Goal: Transaction & Acquisition: Purchase product/service

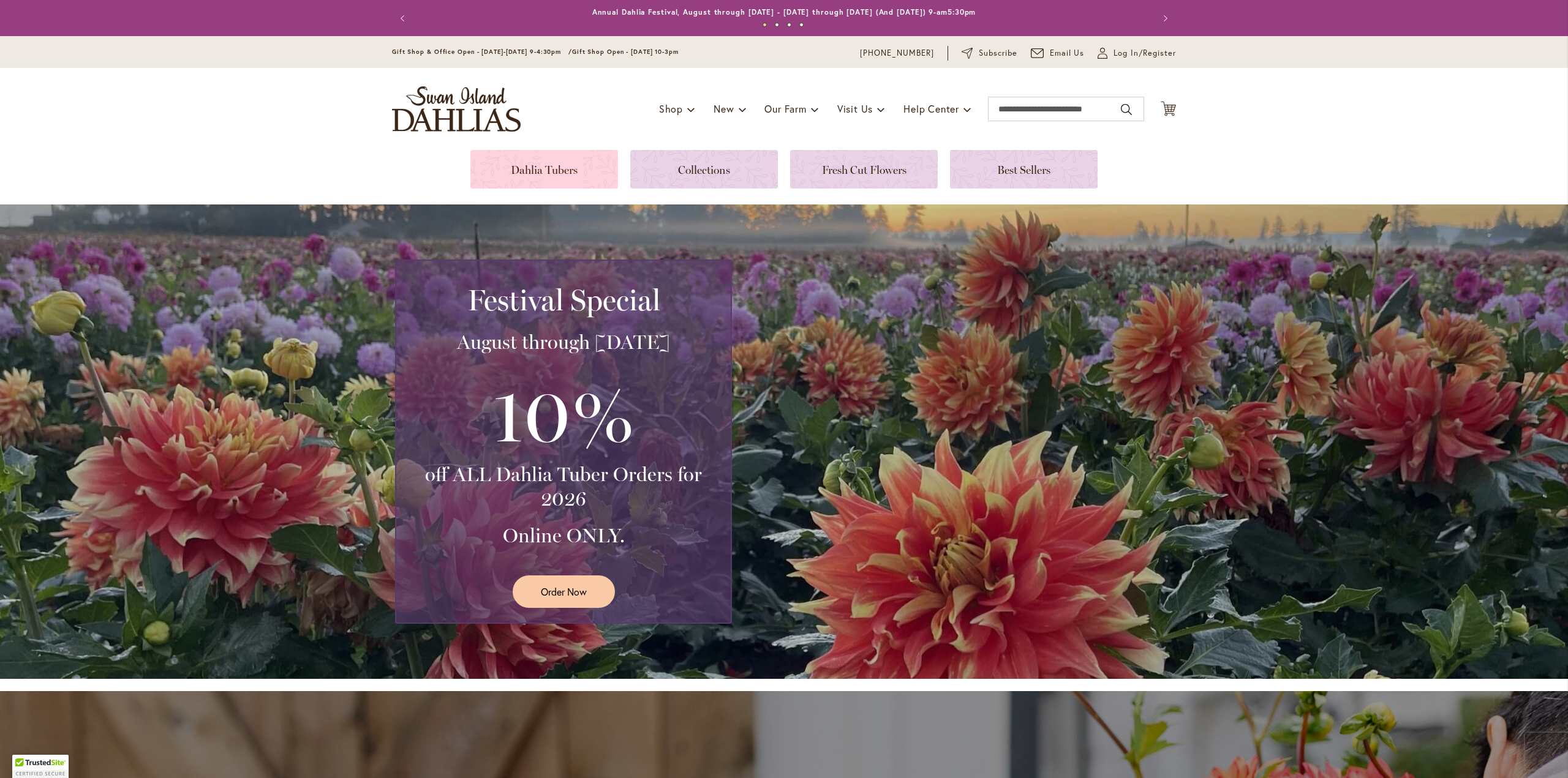
click at [528, 160] on link at bounding box center [544, 170] width 148 height 39
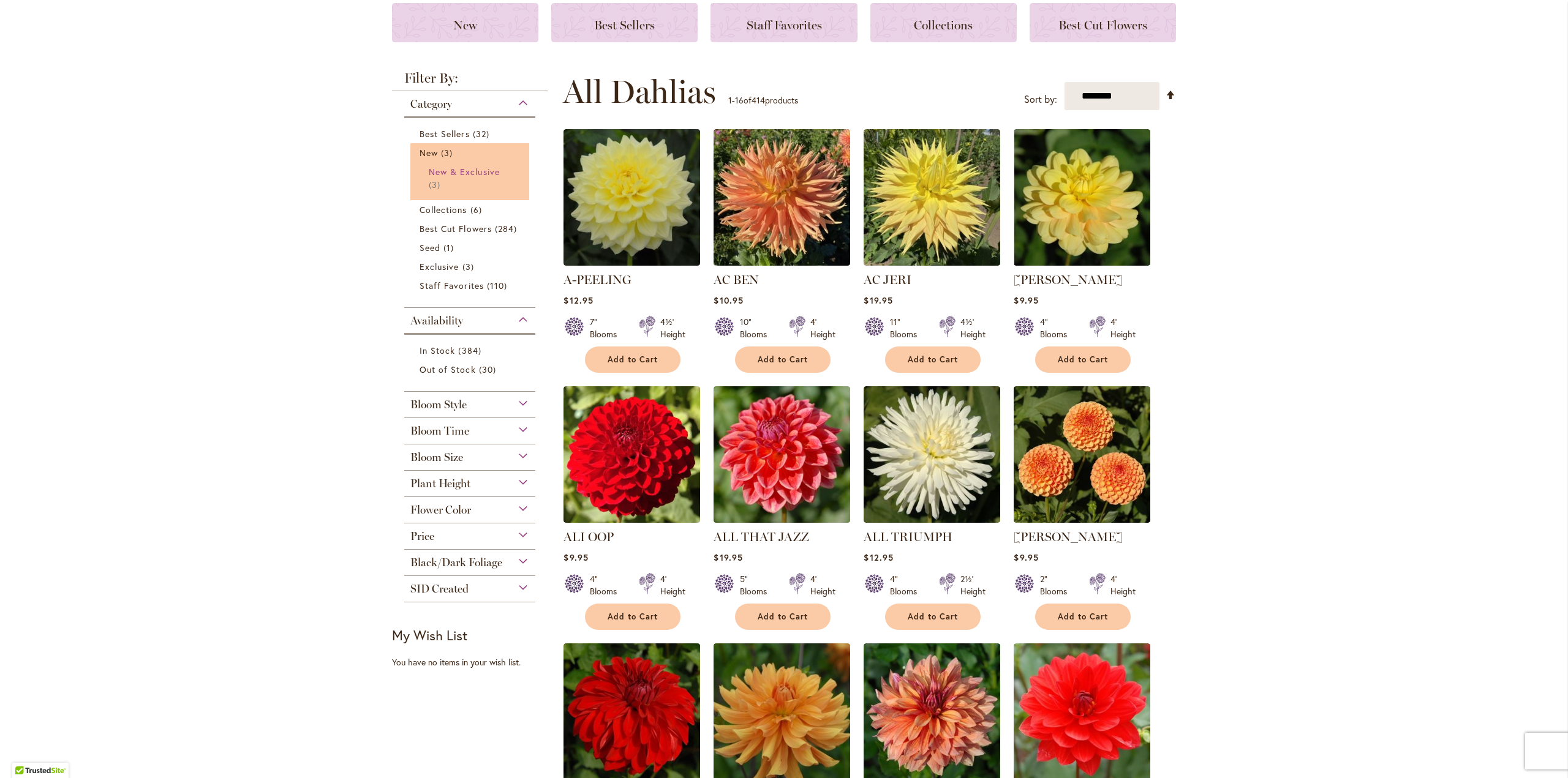
scroll to position [184, 0]
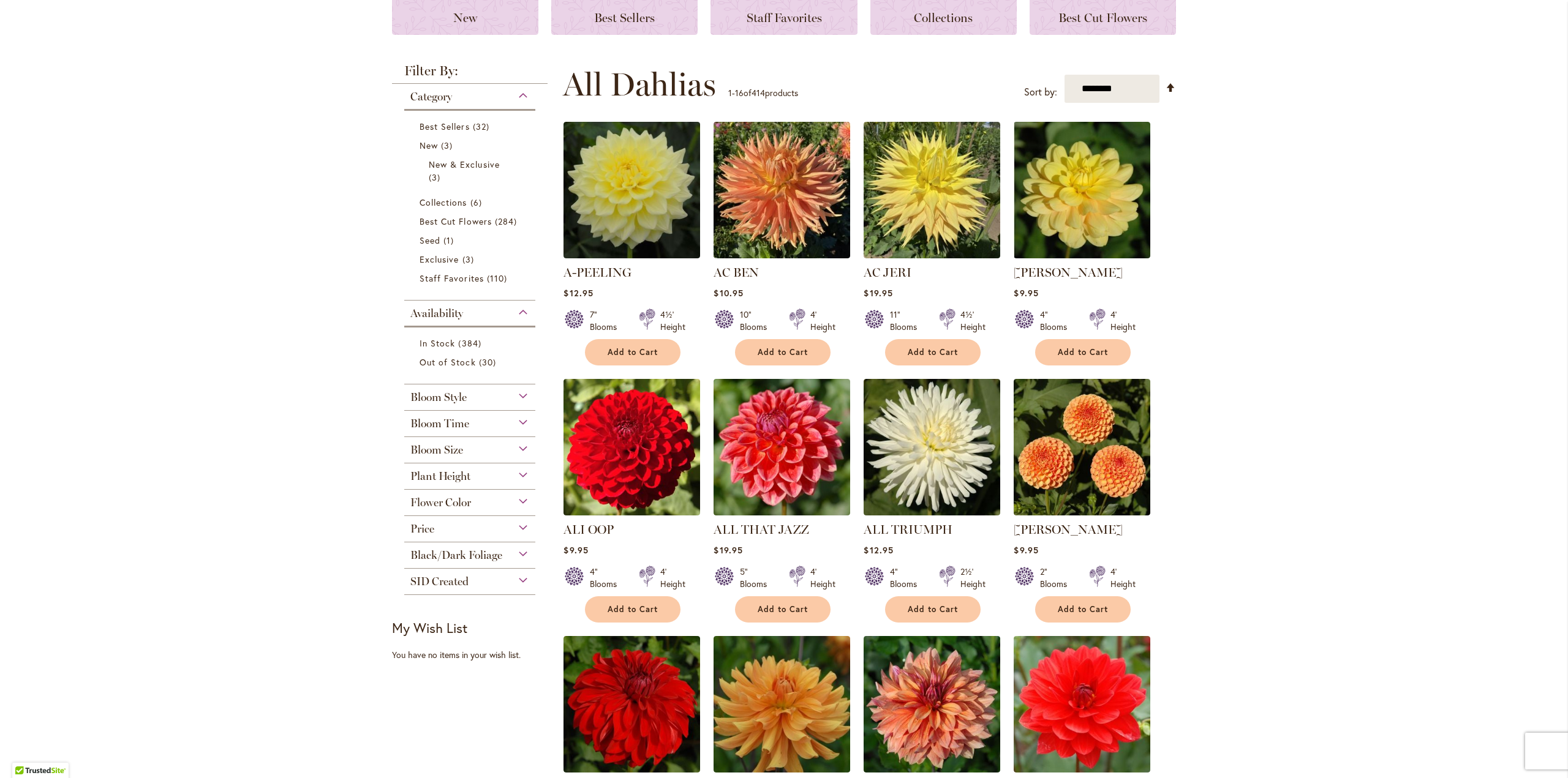
click at [460, 507] on span "Flower Color" at bounding box center [441, 502] width 61 height 14
click at [416, 560] on div at bounding box center [424, 554] width 27 height 16
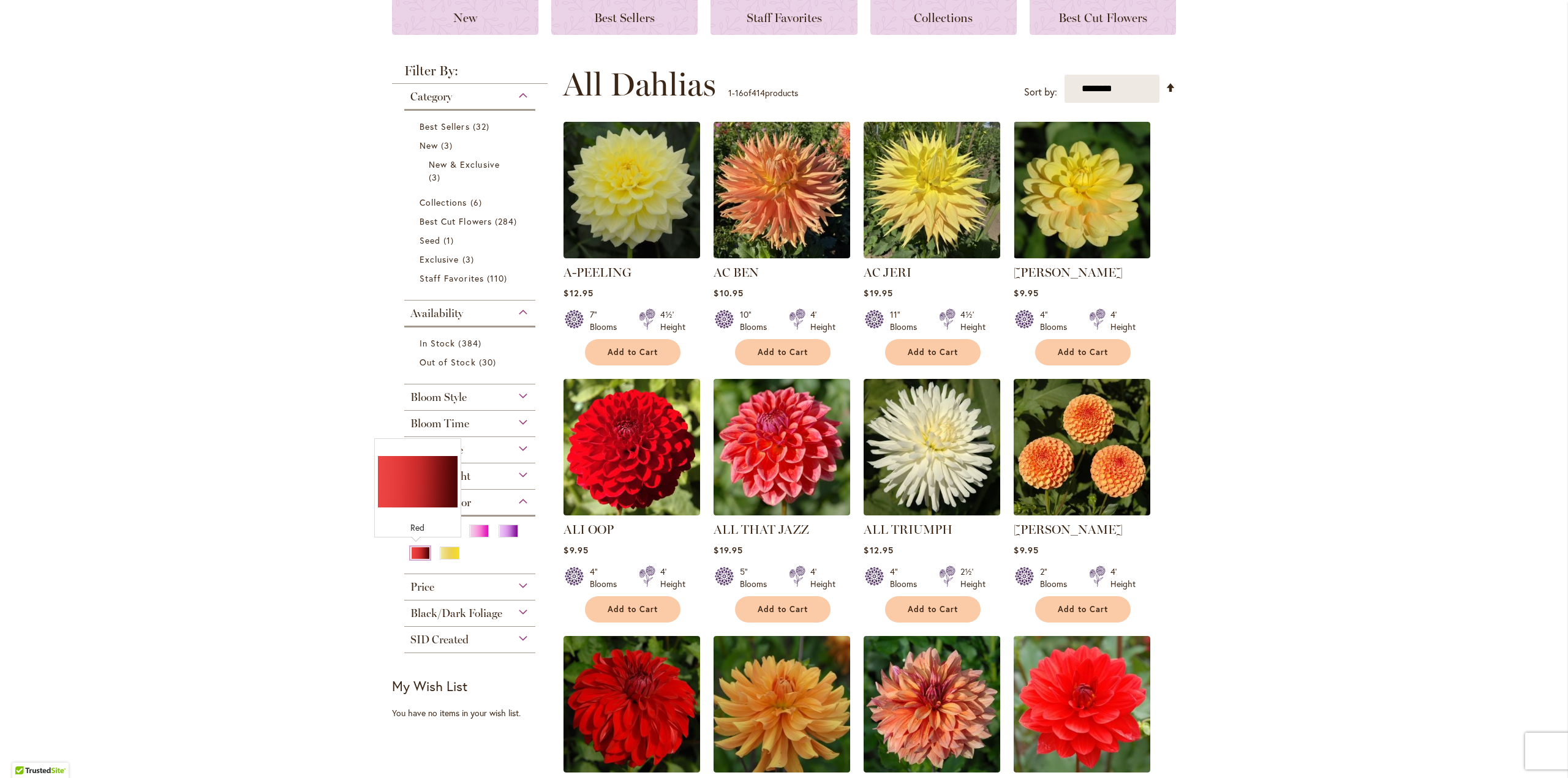
click at [416, 553] on div "Red" at bounding box center [420, 553] width 19 height 13
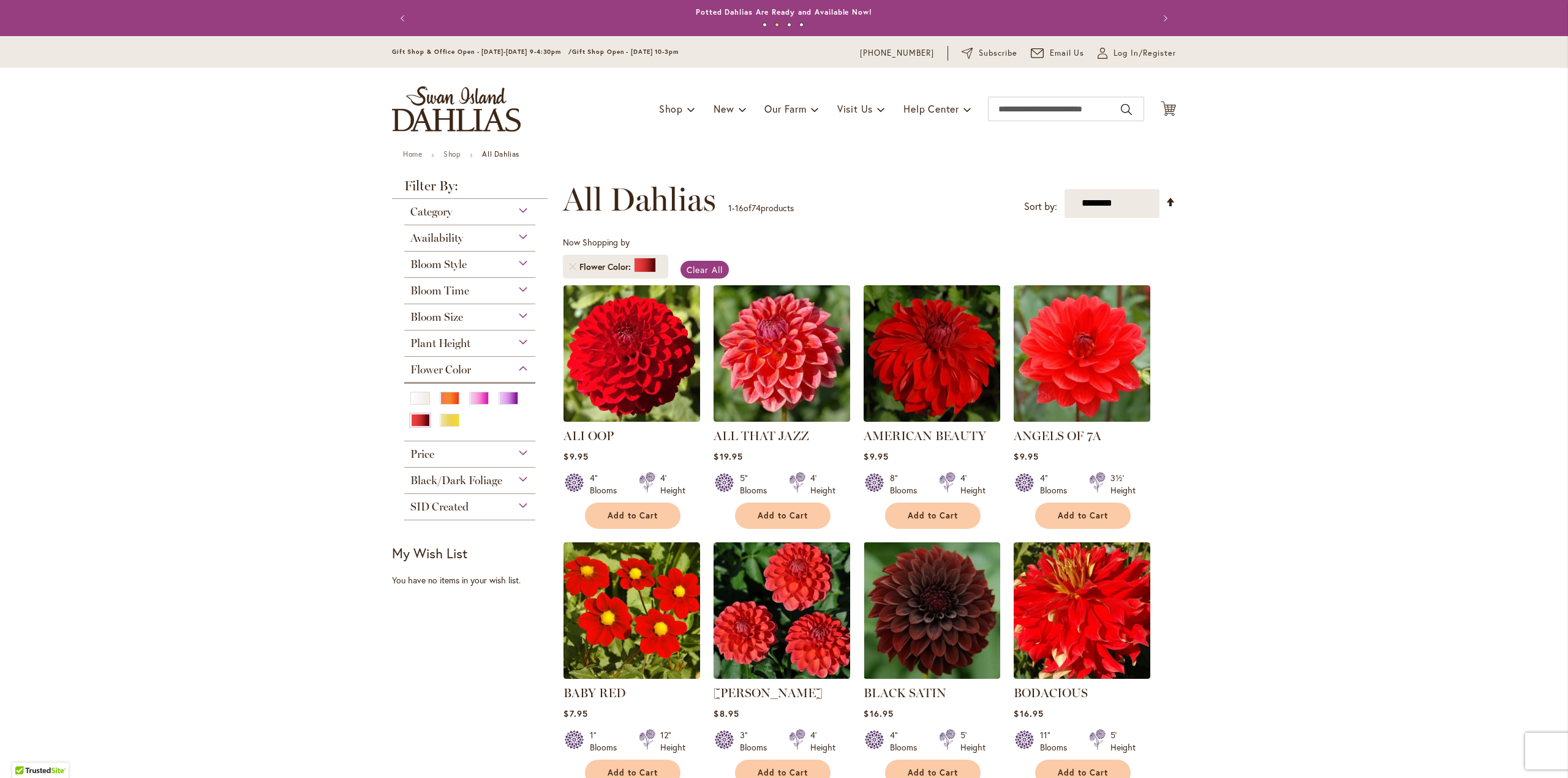
click at [432, 364] on span "Flower Color" at bounding box center [441, 370] width 61 height 14
click at [440, 418] on span "Black/Dark Foliage" at bounding box center [457, 422] width 92 height 14
click at [484, 216] on div "Category" at bounding box center [470, 208] width 131 height 19
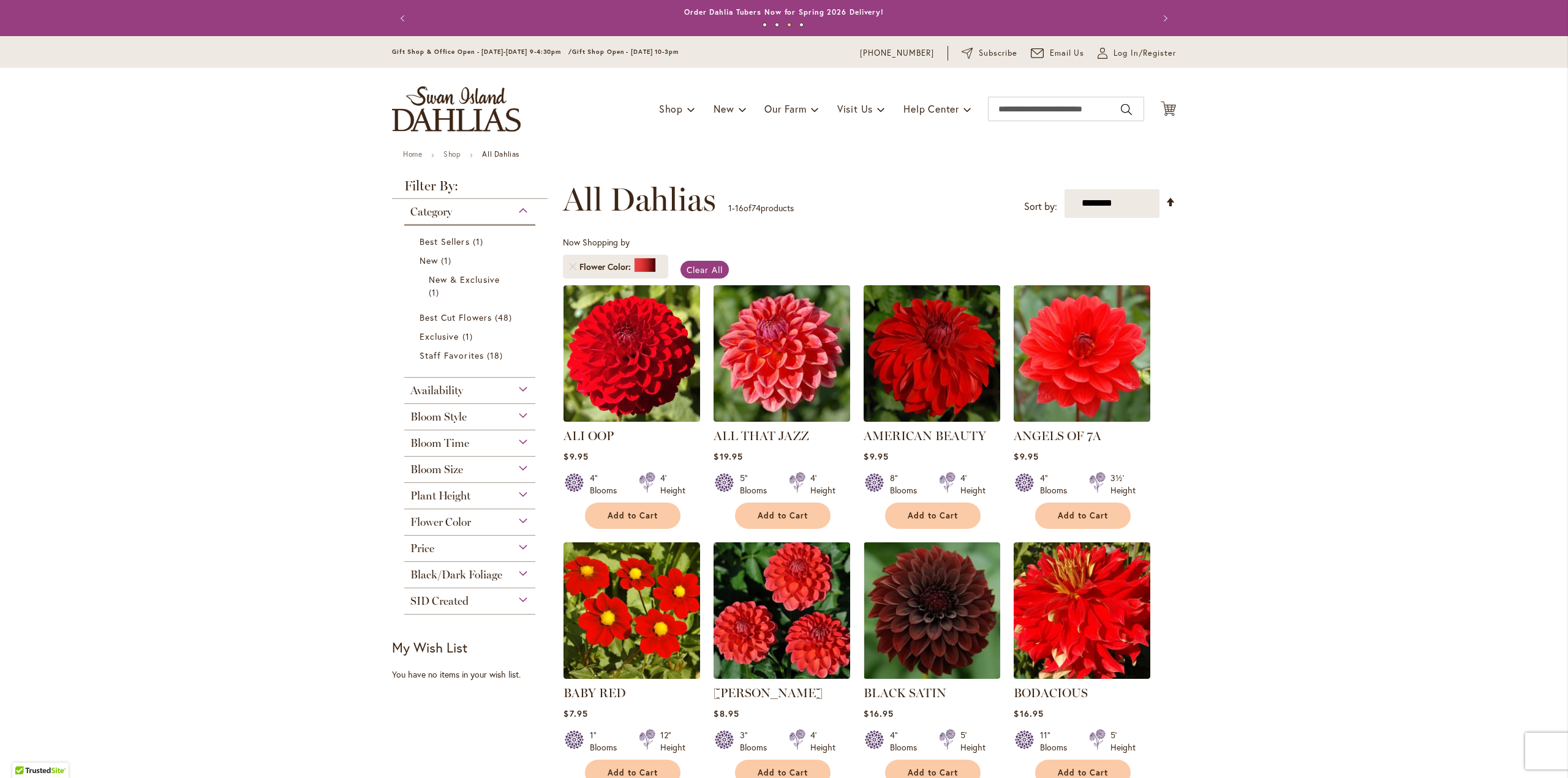
click at [455, 387] on span "Availability" at bounding box center [437, 390] width 52 height 14
click at [448, 467] on span "Bloom Style" at bounding box center [438, 474] width 56 height 14
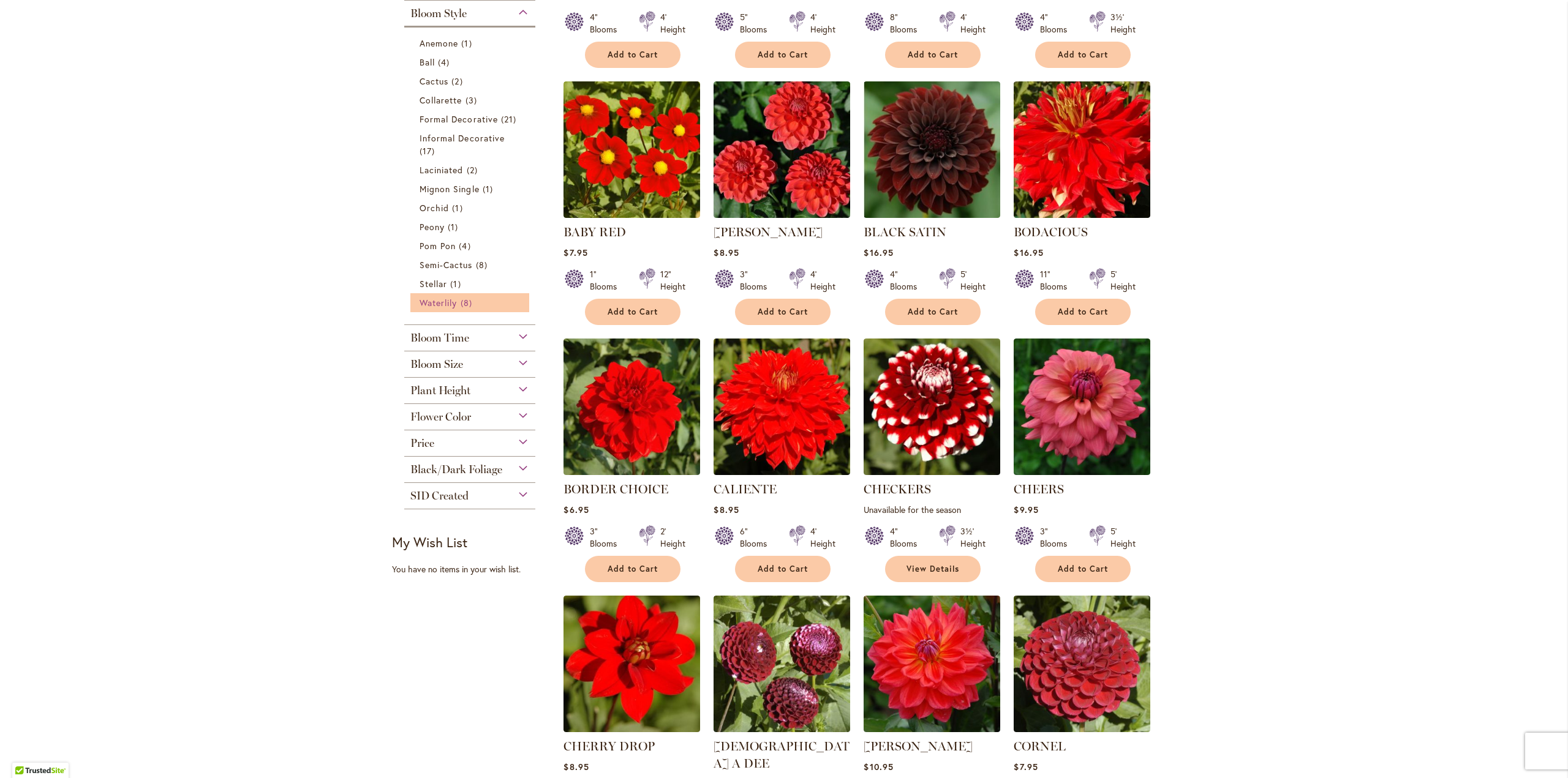
click at [440, 299] on span "Waterlily" at bounding box center [438, 303] width 38 height 12
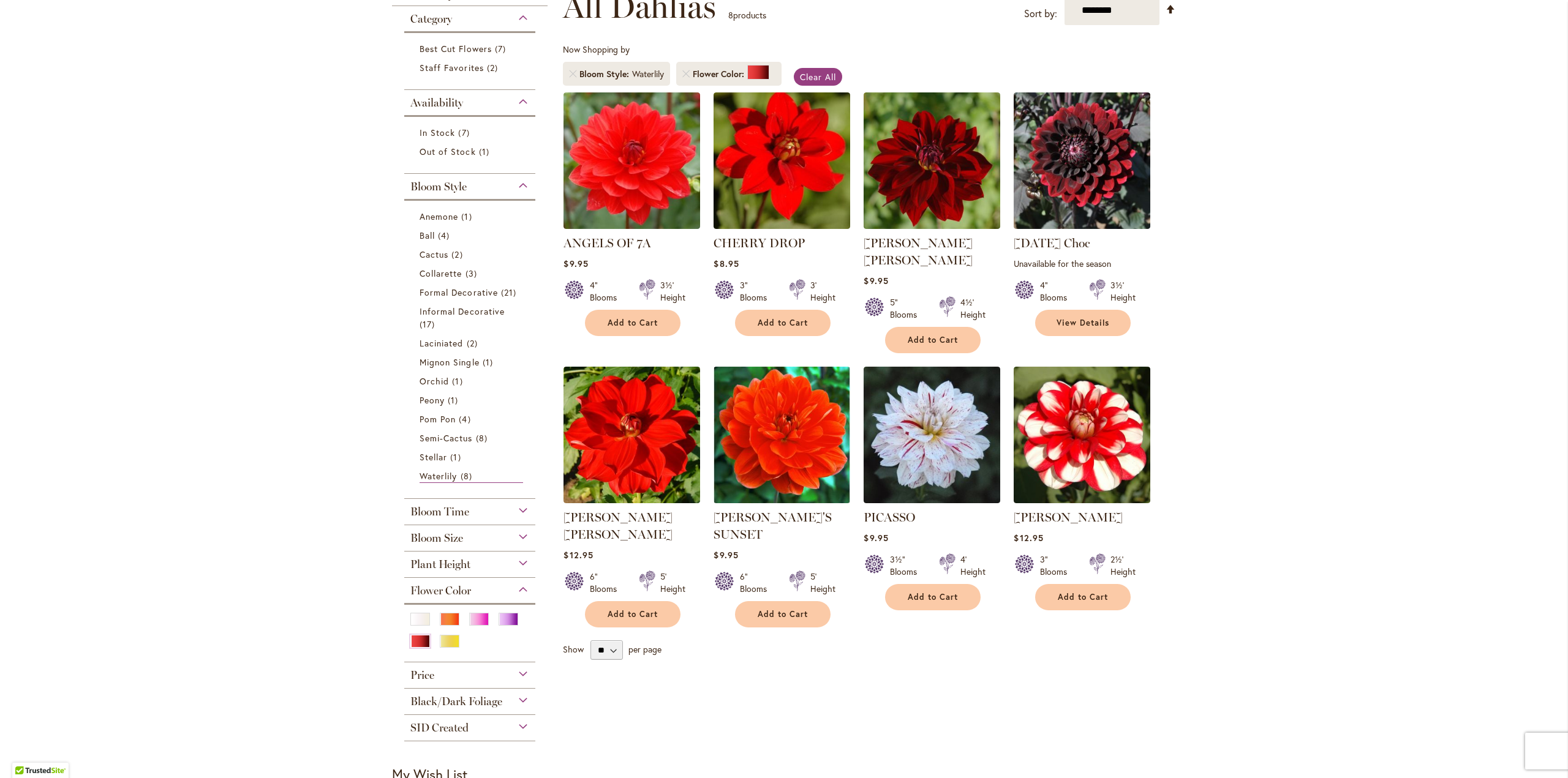
scroll to position [245, 0]
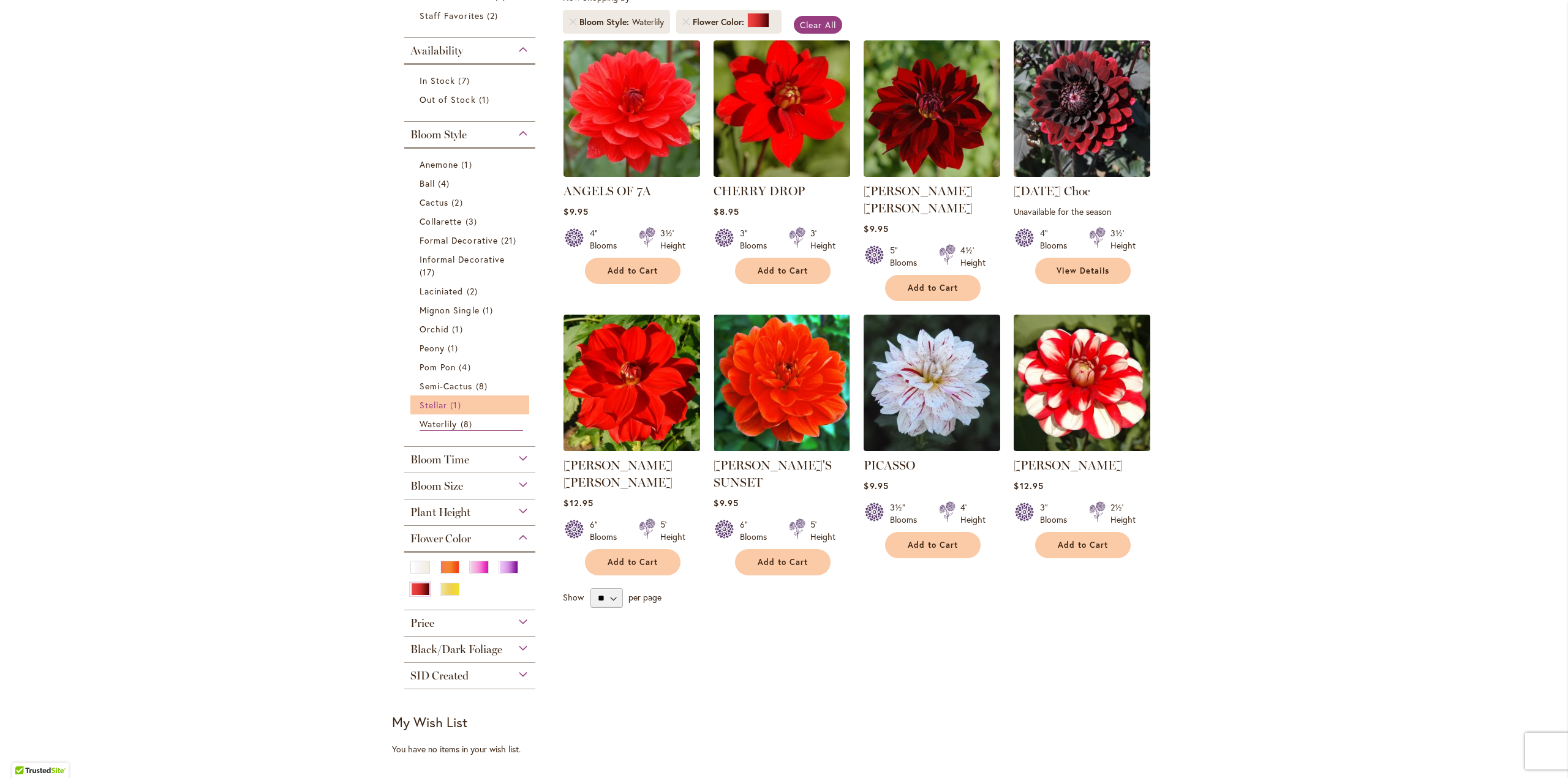
click at [442, 405] on span "Stellar" at bounding box center [433, 405] width 28 height 12
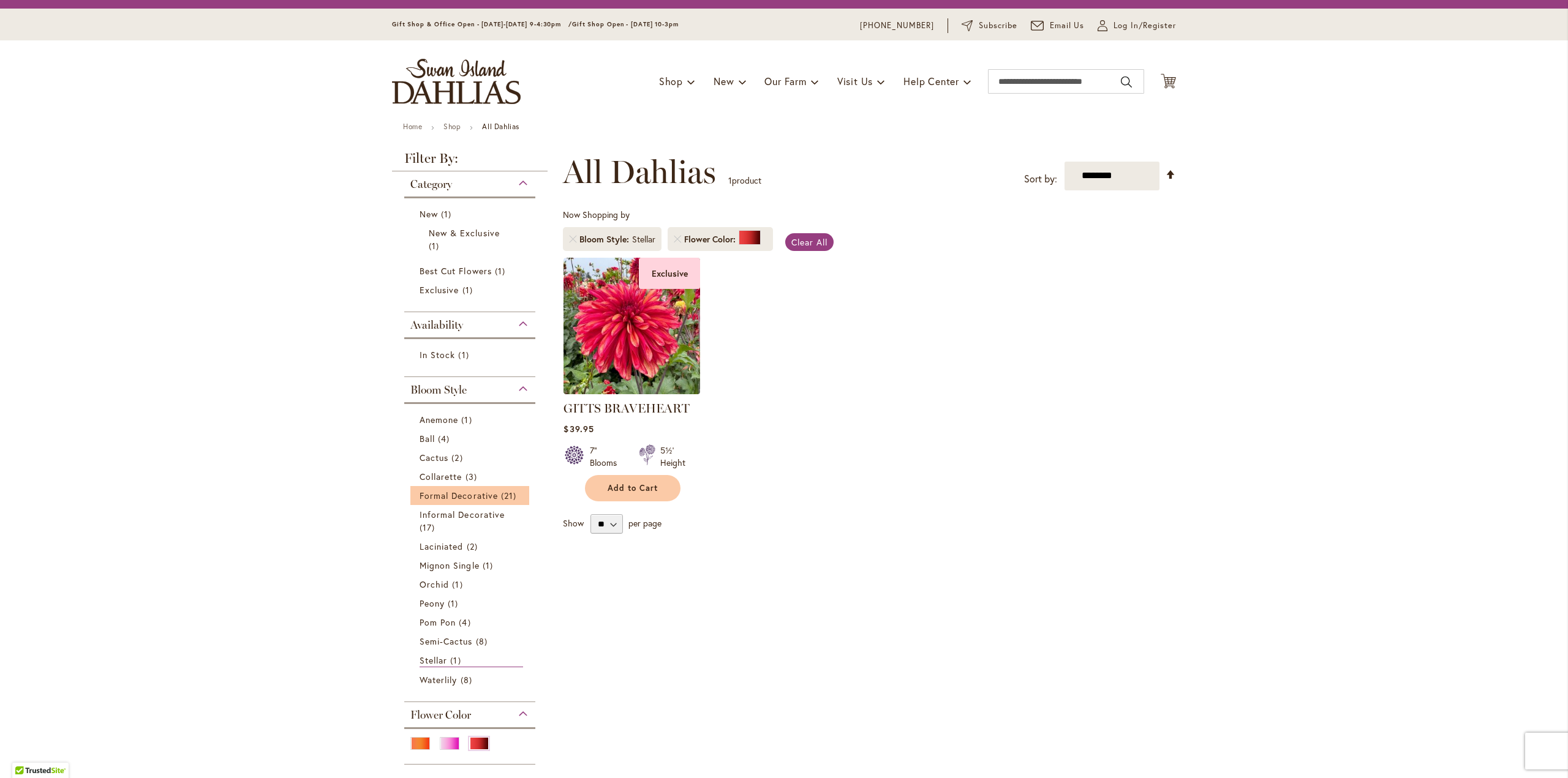
scroll to position [122, 0]
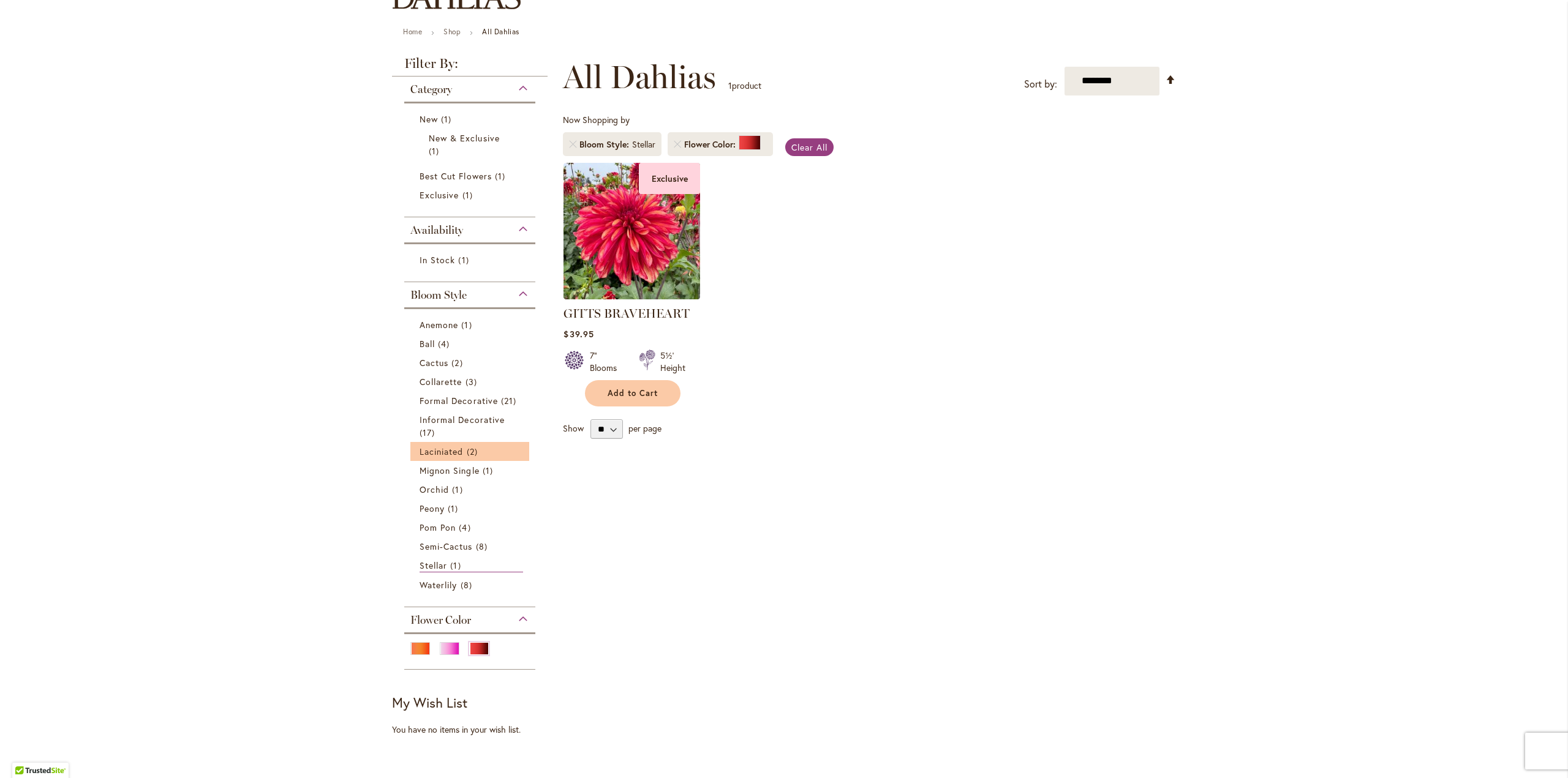
click at [451, 458] on li "Laciniated 2 items" at bounding box center [470, 451] width 119 height 19
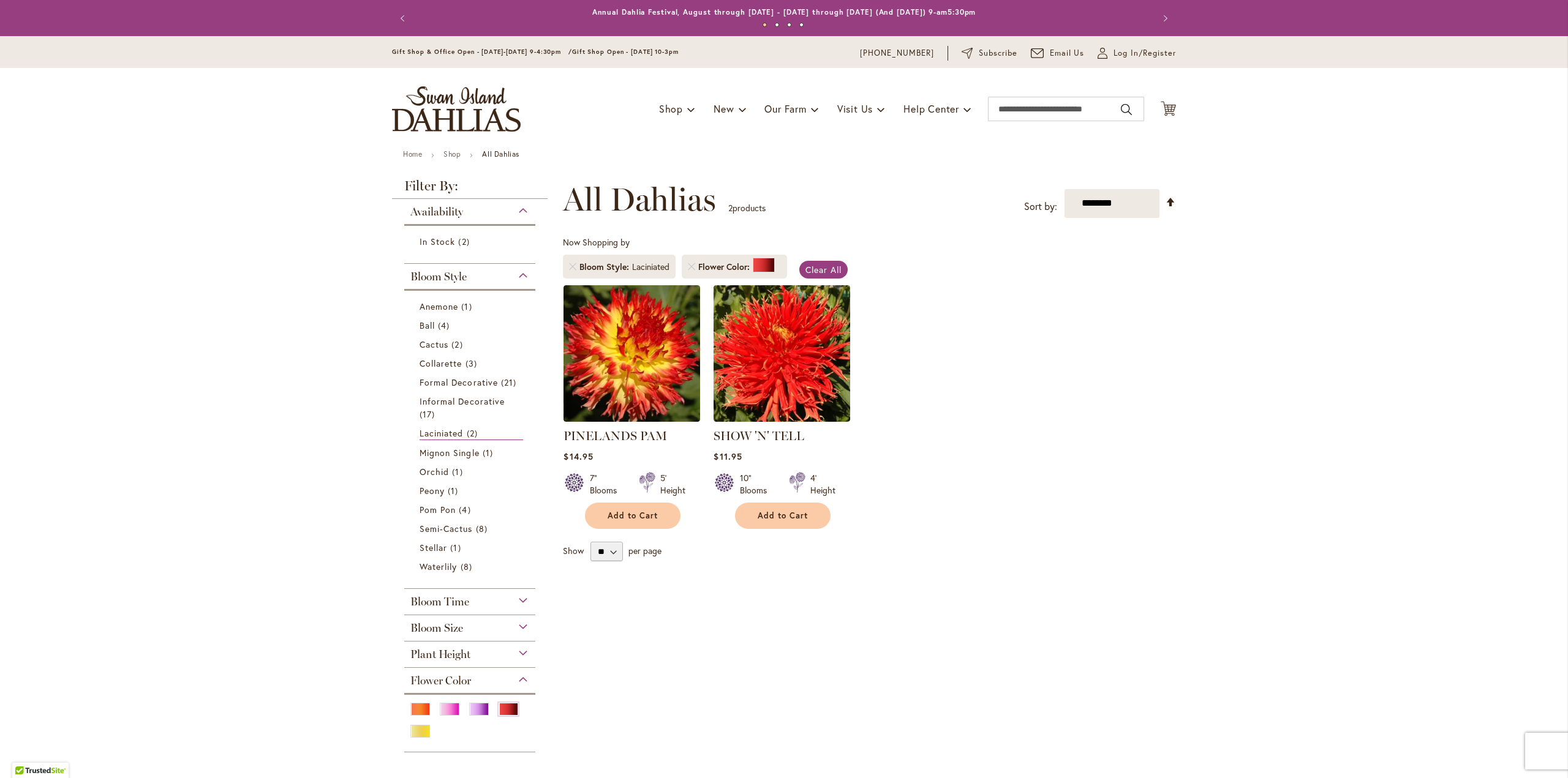
click at [453, 293] on div "Anemone 1 item Ball 4 items Cactus 2 items Collarette 3" at bounding box center [470, 435] width 131 height 293
click at [429, 520] on li "Semi-Cactus 8 items" at bounding box center [470, 528] width 119 height 19
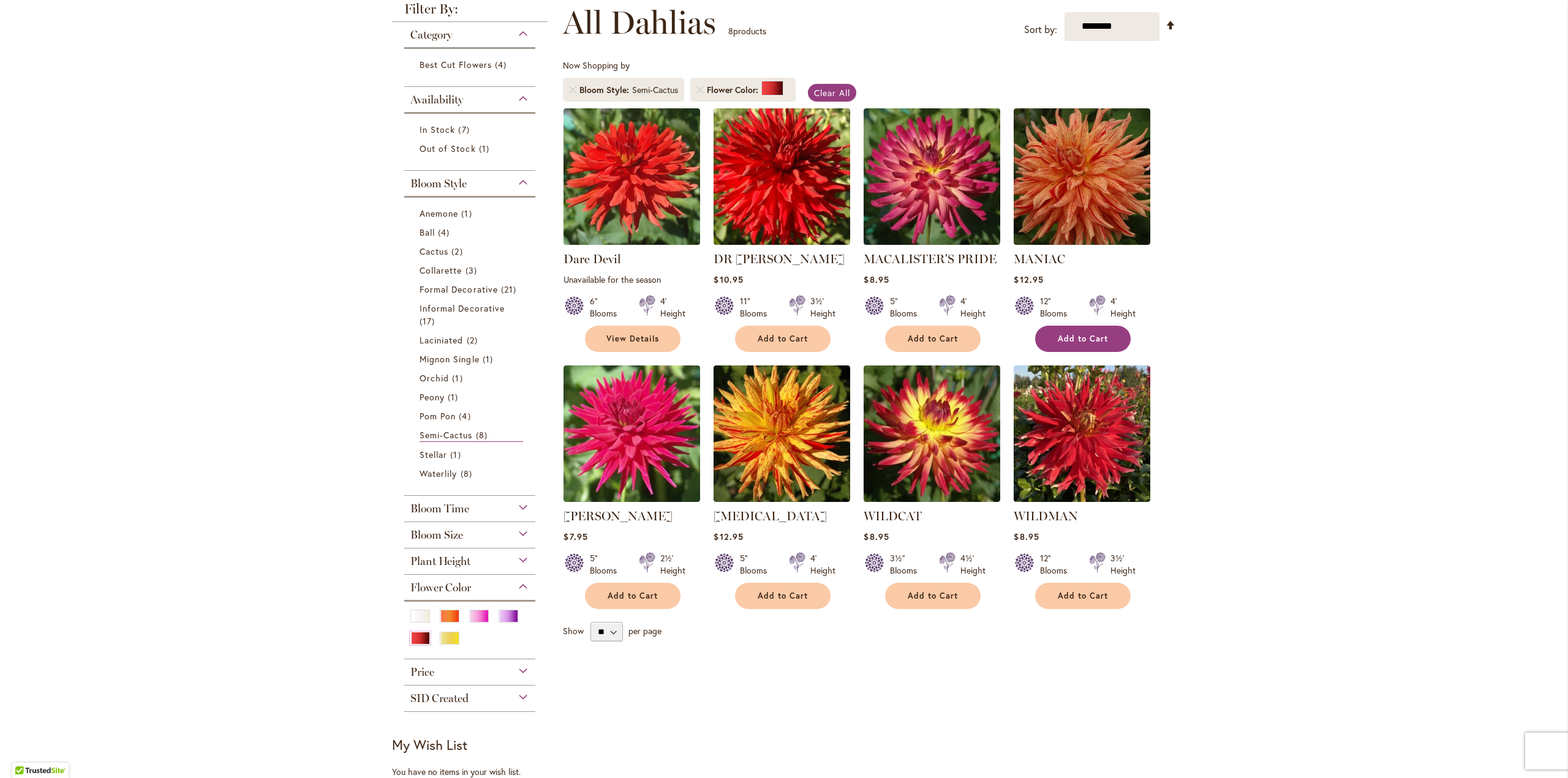
scroll to position [184, 0]
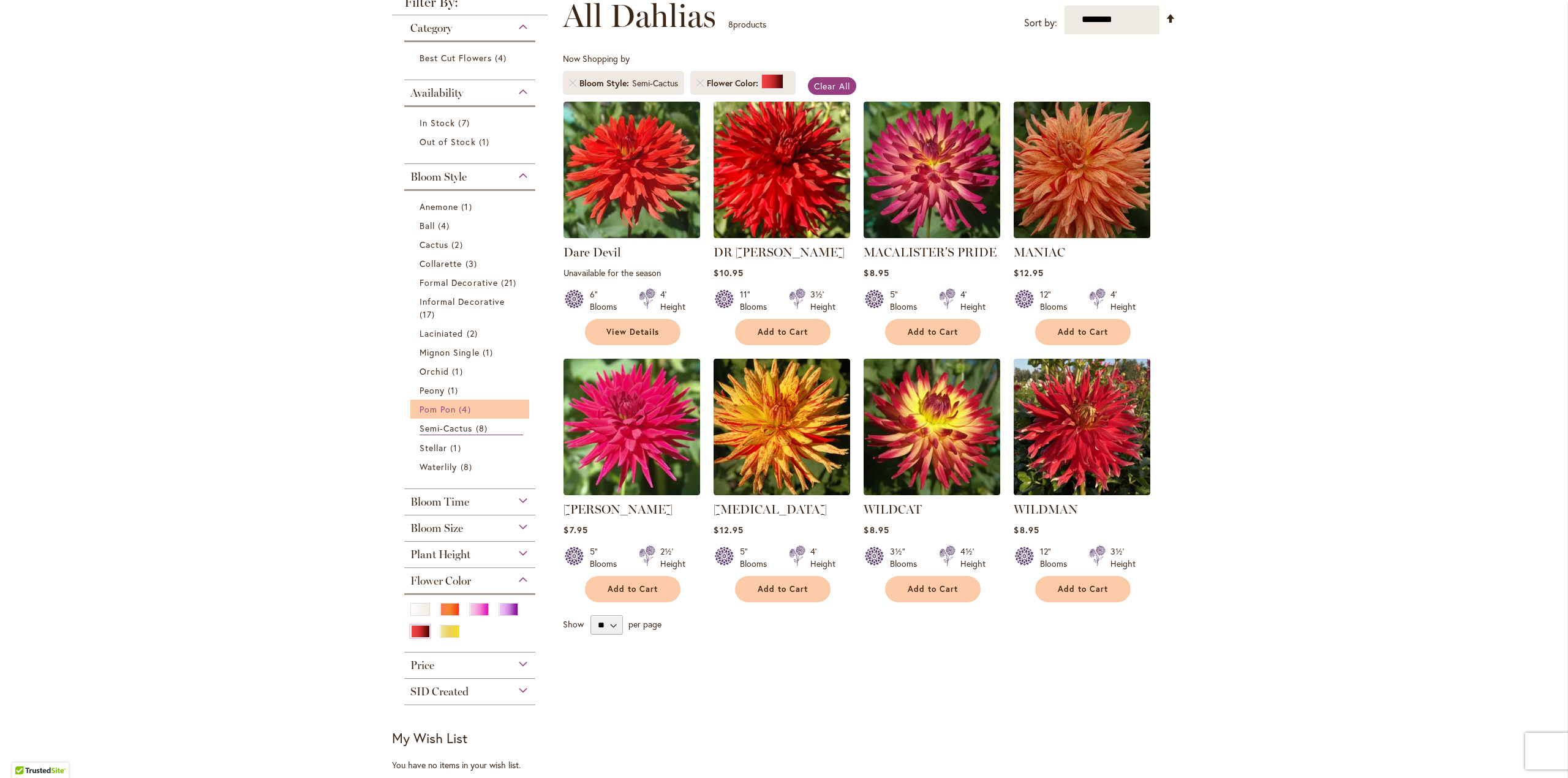
click at [438, 405] on span "Pom Pon" at bounding box center [438, 409] width 36 height 12
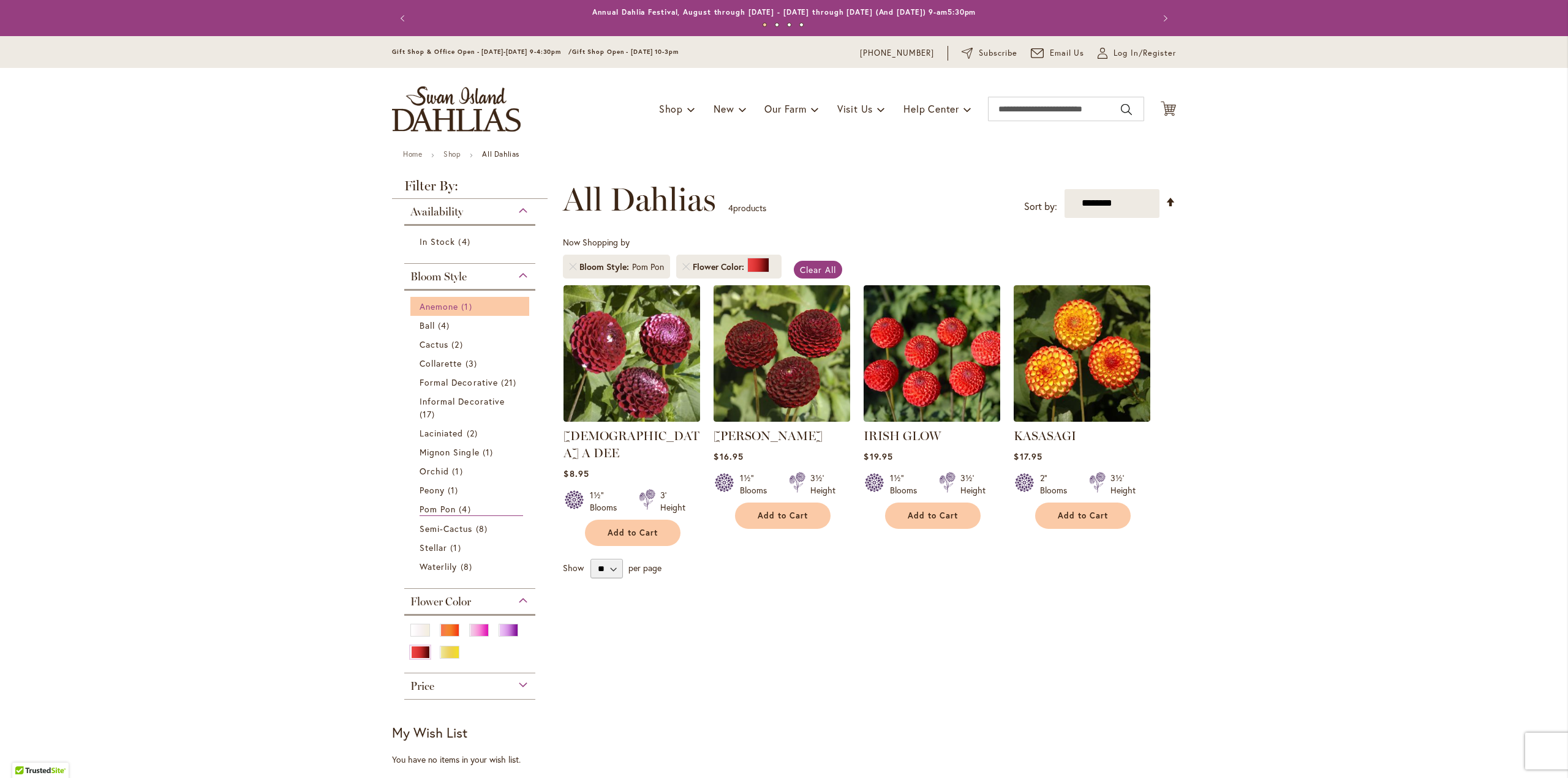
click at [429, 309] on span "Anemone" at bounding box center [439, 306] width 39 height 12
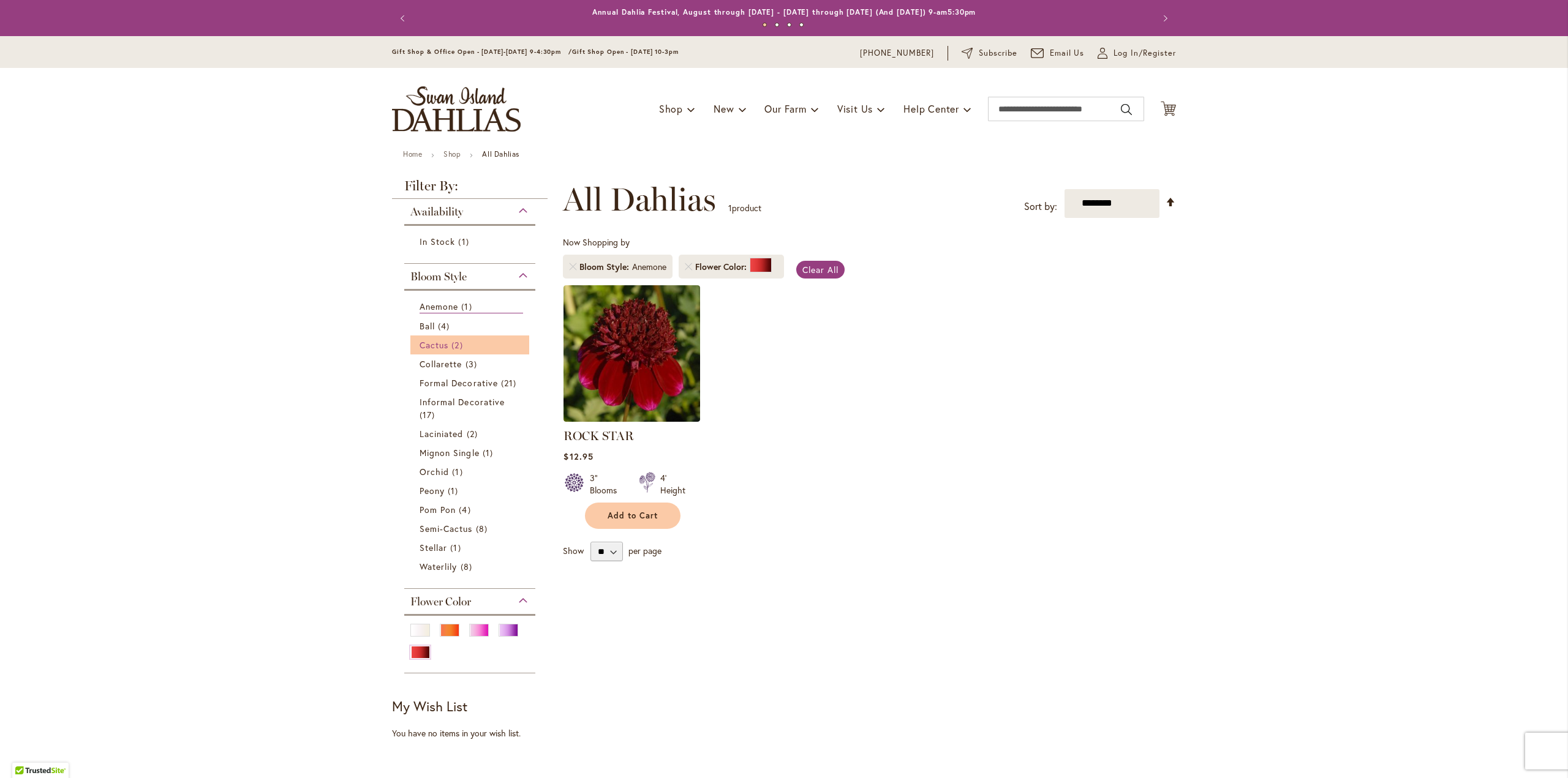
click at [462, 347] on span "2 items" at bounding box center [459, 345] width 14 height 13
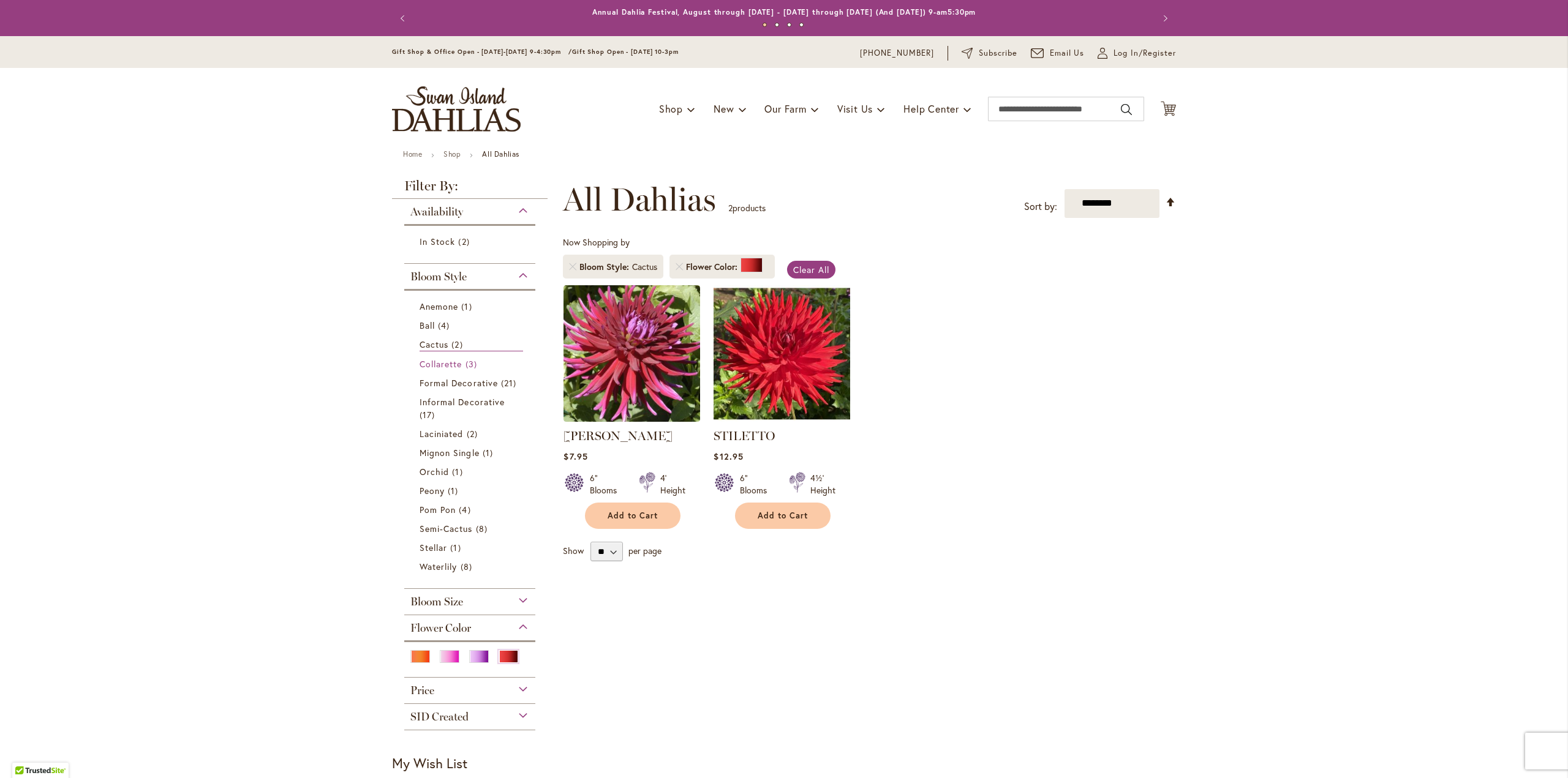
click at [454, 362] on span "Collarette" at bounding box center [441, 364] width 43 height 12
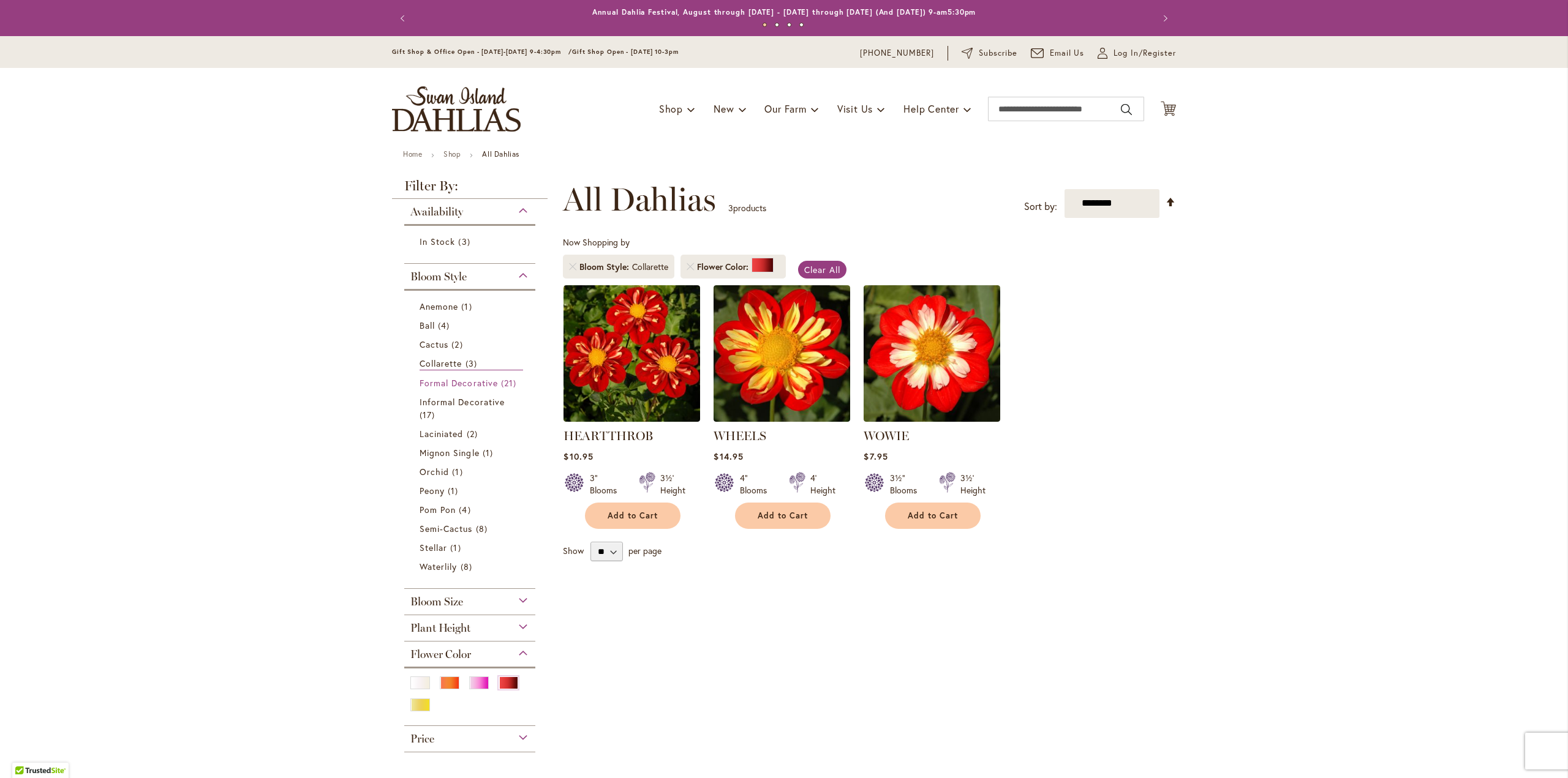
click at [450, 383] on span "Formal Decorative" at bounding box center [459, 383] width 78 height 12
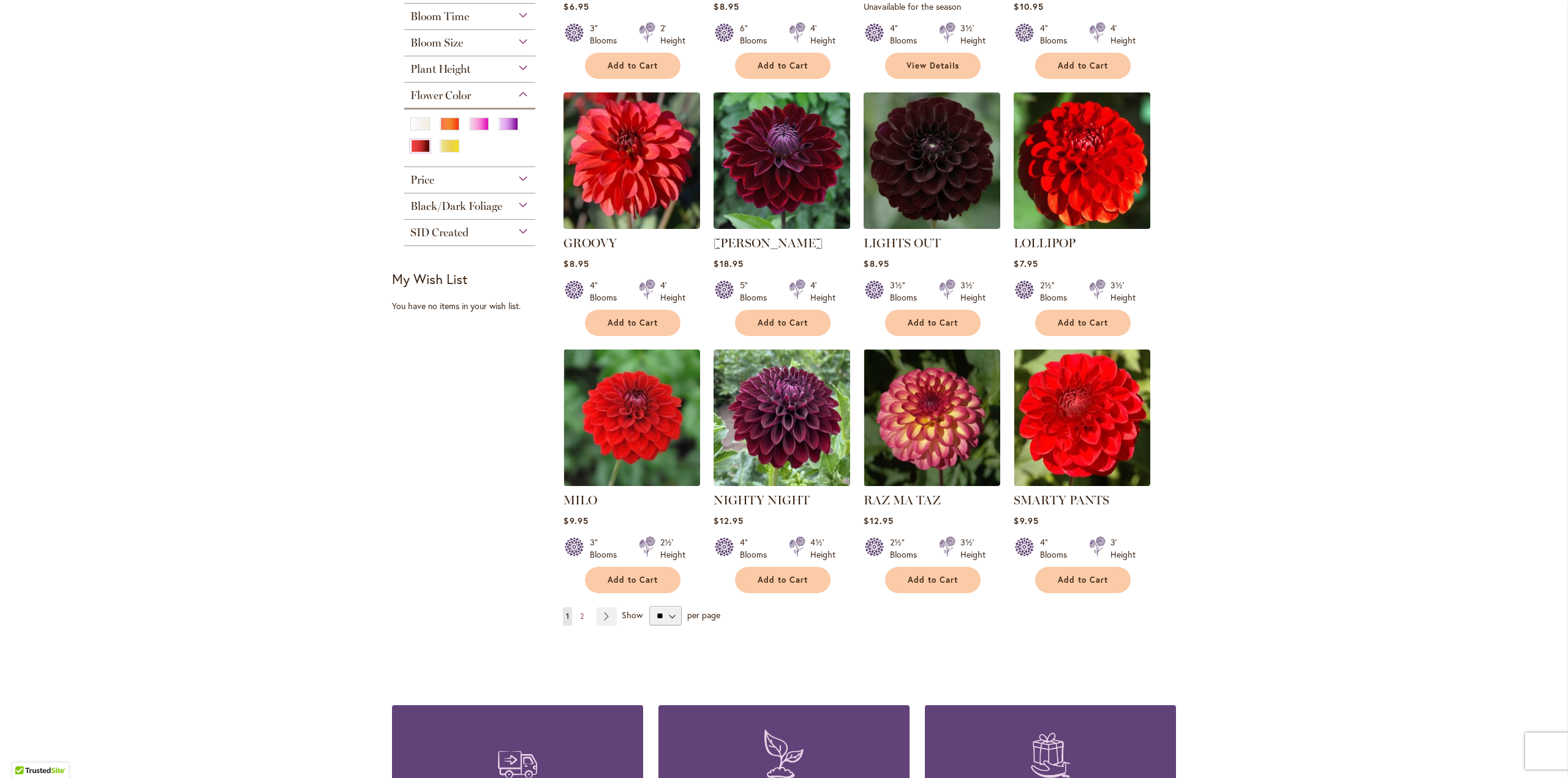
scroll to position [735, 0]
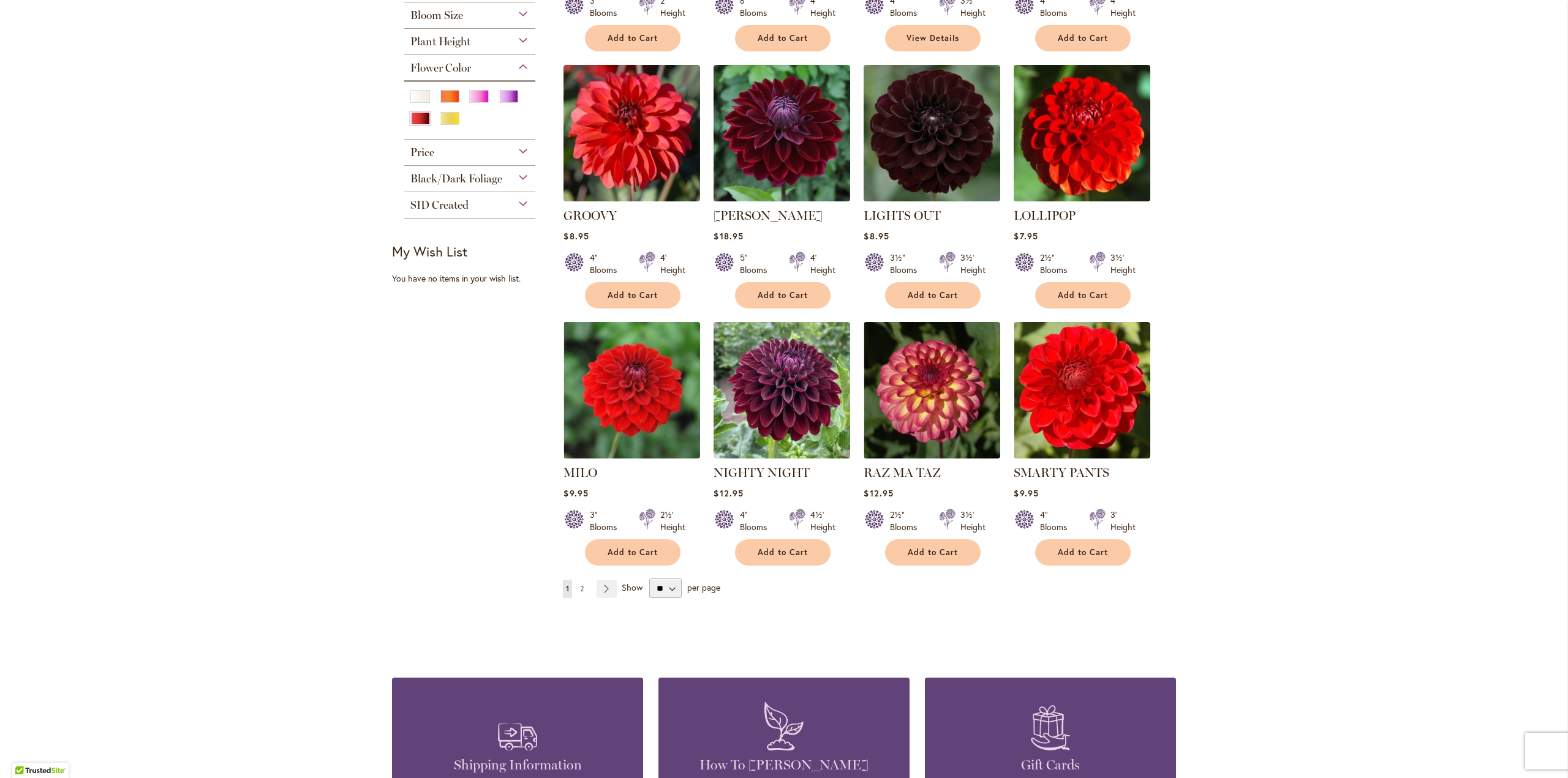
click at [580, 589] on span "2" at bounding box center [582, 588] width 4 height 9
